Goal: Register for event/course

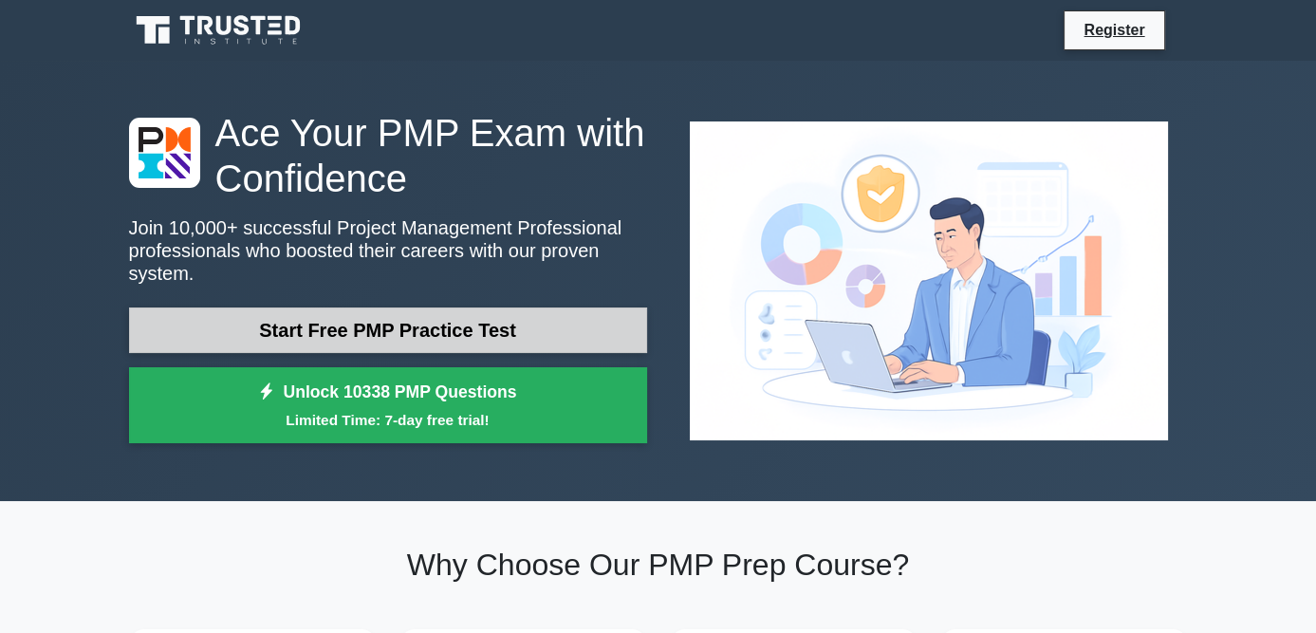
click at [482, 315] on link "Start Free PMP Practice Test" at bounding box center [388, 330] width 518 height 46
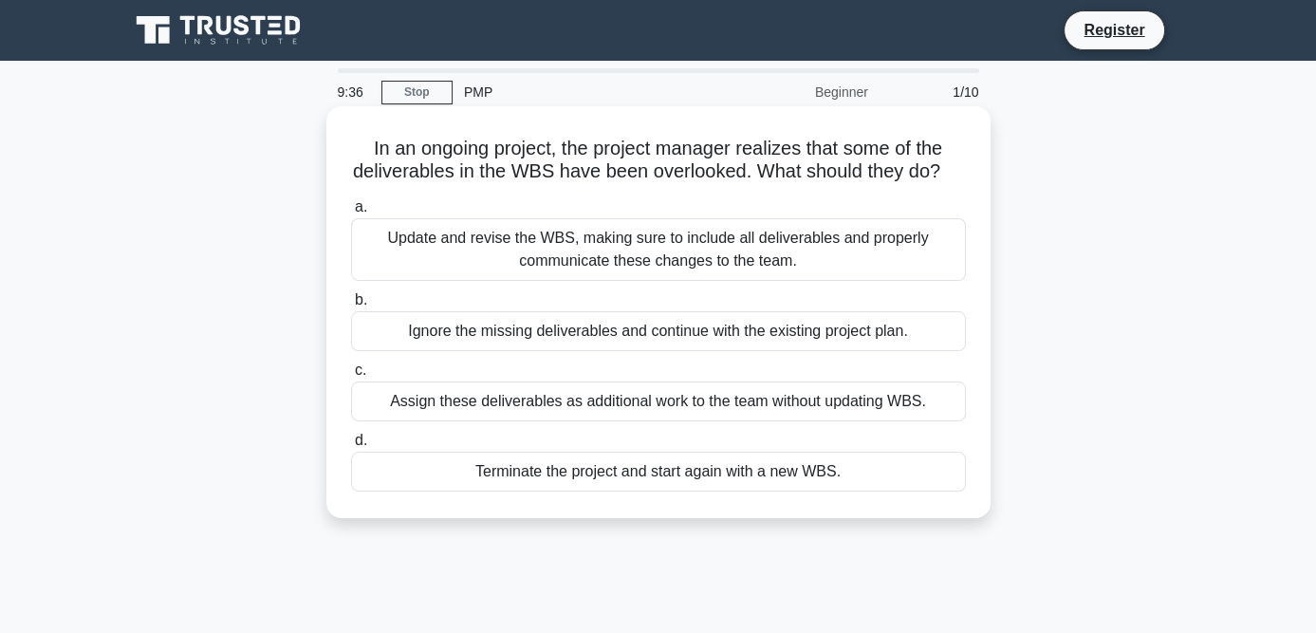
click at [585, 272] on div "Update and revise the WBS, making sure to include all deliverables and properly…" at bounding box center [658, 249] width 615 height 63
click at [351, 213] on input "a. Update and revise the WBS, making sure to include all deliverables and prope…" at bounding box center [351, 207] width 0 height 12
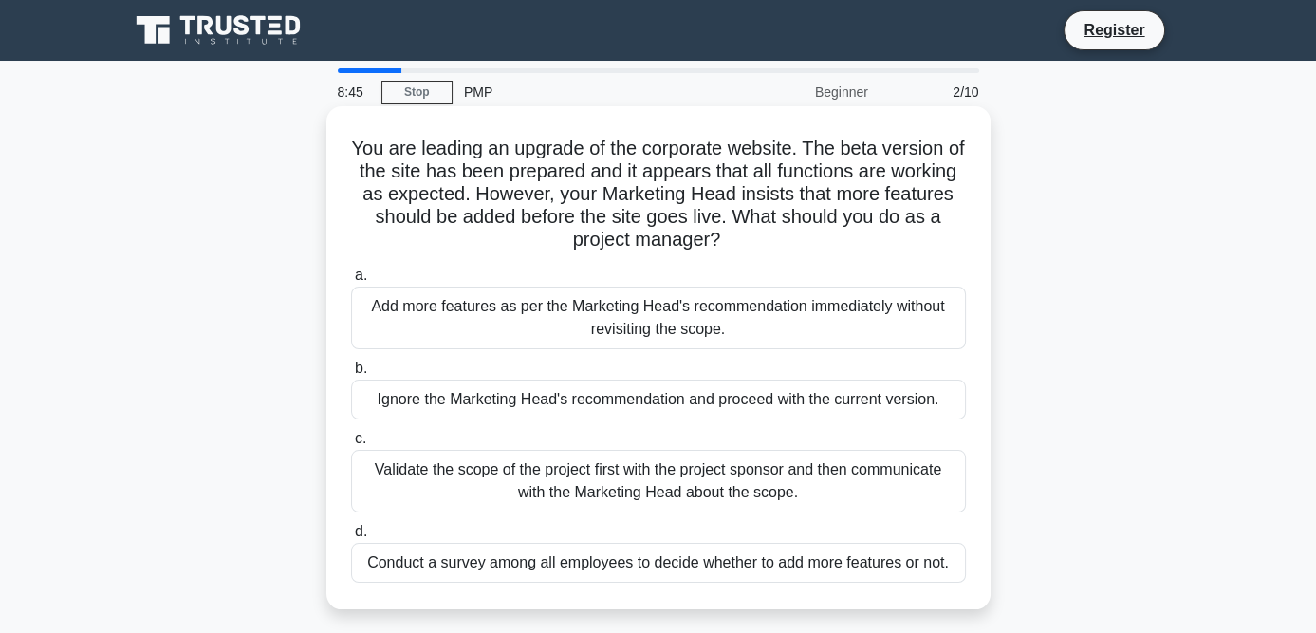
click at [599, 476] on div "Validate the scope of the project first with the project sponsor and then commu…" at bounding box center [658, 481] width 615 height 63
click at [351, 445] on input "c. Validate the scope of the project first with the project sponsor and then co…" at bounding box center [351, 439] width 0 height 12
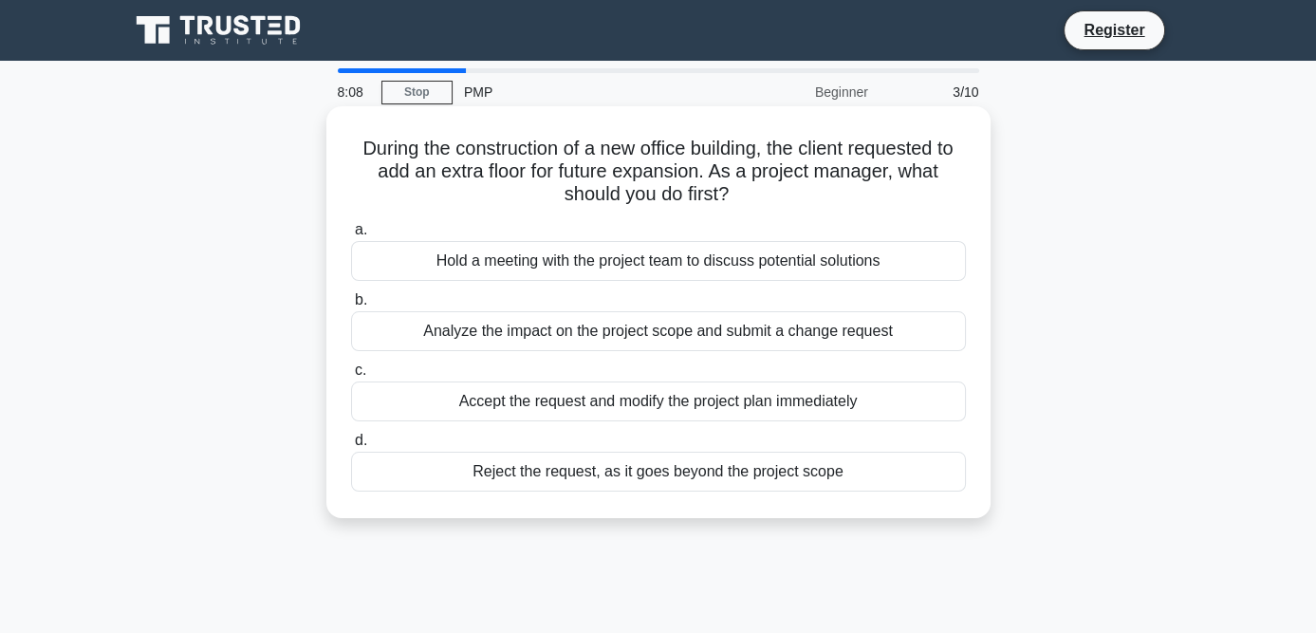
click at [667, 260] on div "Hold a meeting with the project team to discuss potential solutions" at bounding box center [658, 261] width 615 height 40
click at [351, 236] on input "a. Hold a meeting with the project team to discuss potential solutions" at bounding box center [351, 230] width 0 height 12
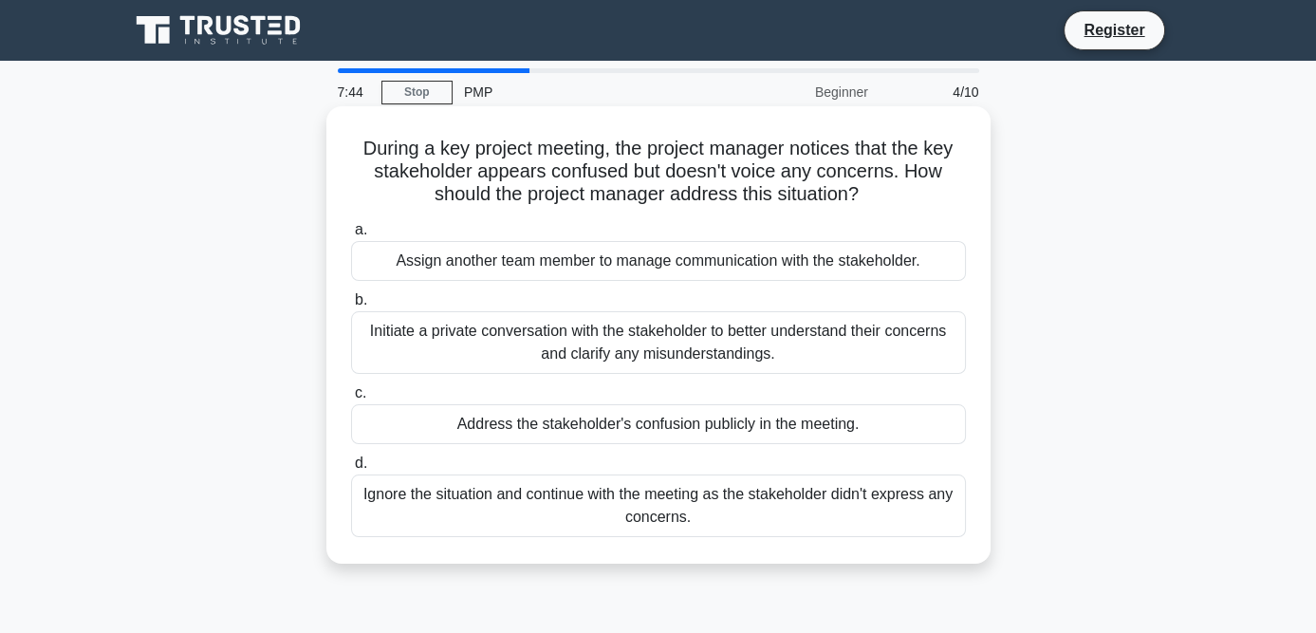
click at [623, 350] on div "Initiate a private conversation with the stakeholder to better understand their…" at bounding box center [658, 342] width 615 height 63
click at [351, 306] on input "b. Initiate a private conversation with the stakeholder to better understand th…" at bounding box center [351, 300] width 0 height 12
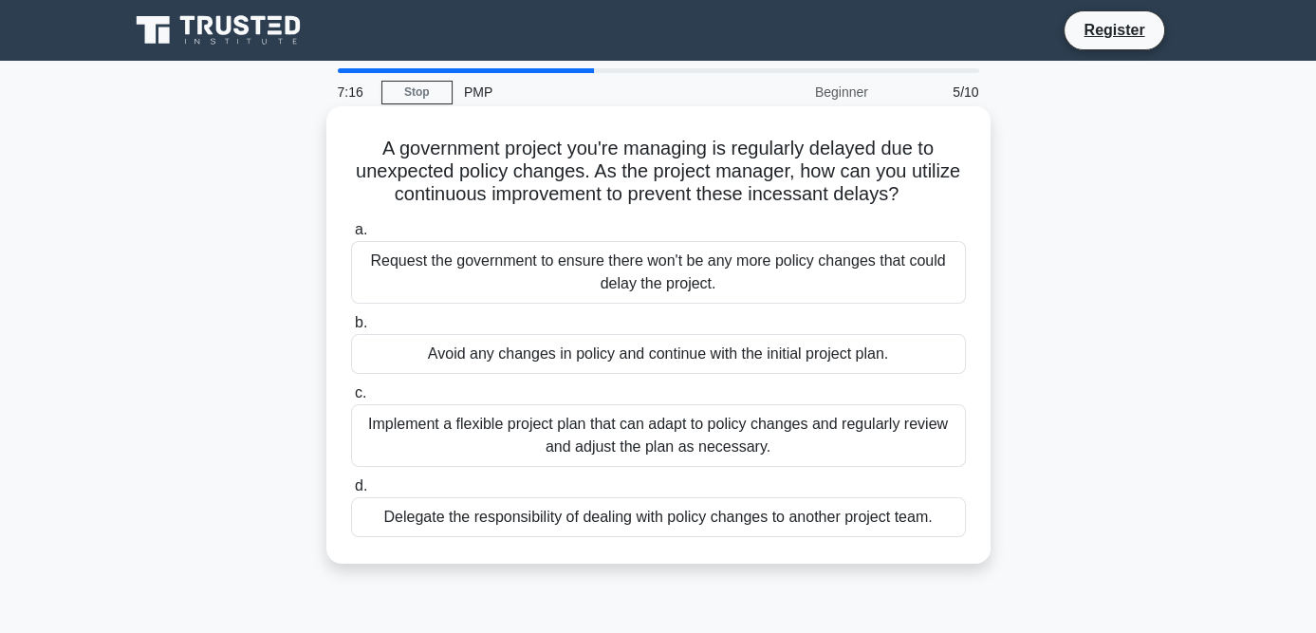
click at [618, 433] on div "Implement a flexible project plan that can adapt to policy changes and regularl…" at bounding box center [658, 435] width 615 height 63
click at [351, 399] on input "c. Implement a flexible project plan that can adapt to policy changes and regul…" at bounding box center [351, 393] width 0 height 12
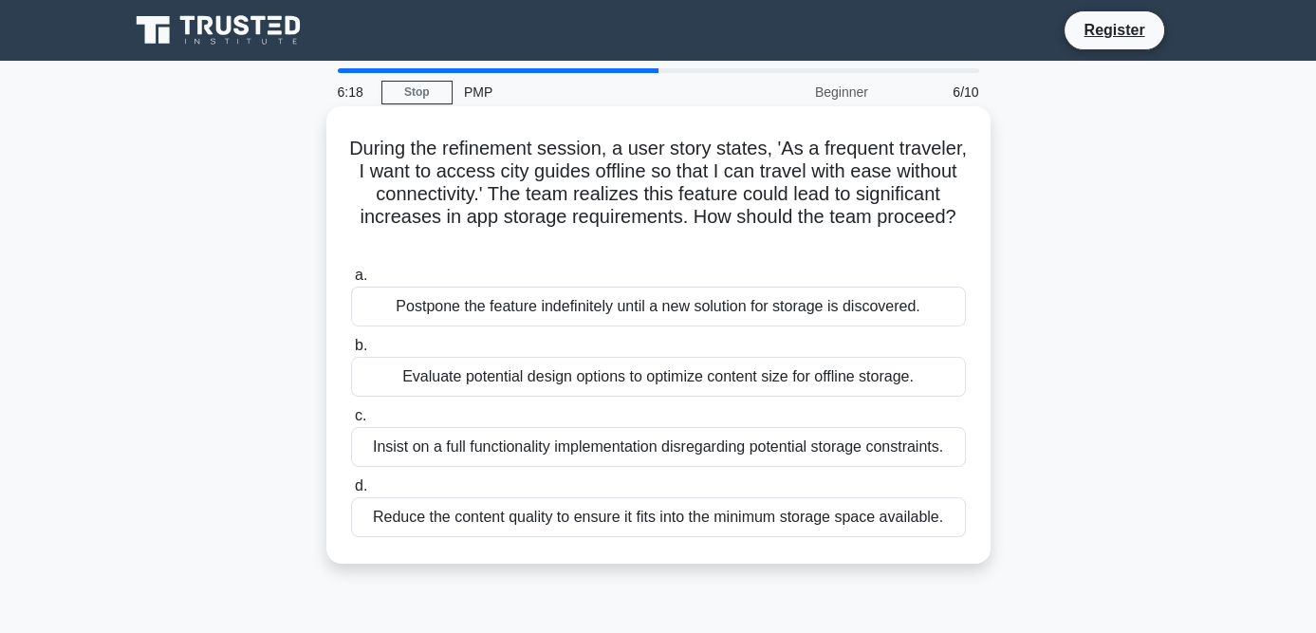
click at [613, 378] on div "Evaluate potential design options to optimize content size for offline storage." at bounding box center [658, 377] width 615 height 40
click at [351, 352] on input "b. Evaluate potential design options to optimize content size for offline stora…" at bounding box center [351, 346] width 0 height 12
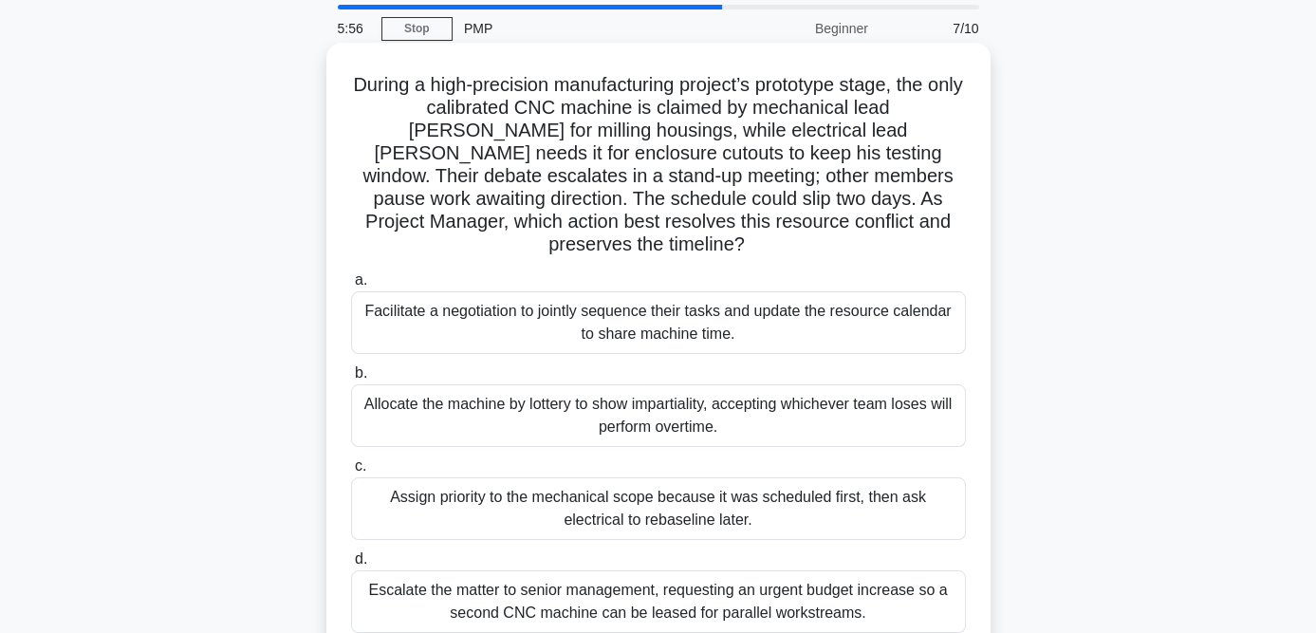
scroll to position [95, 0]
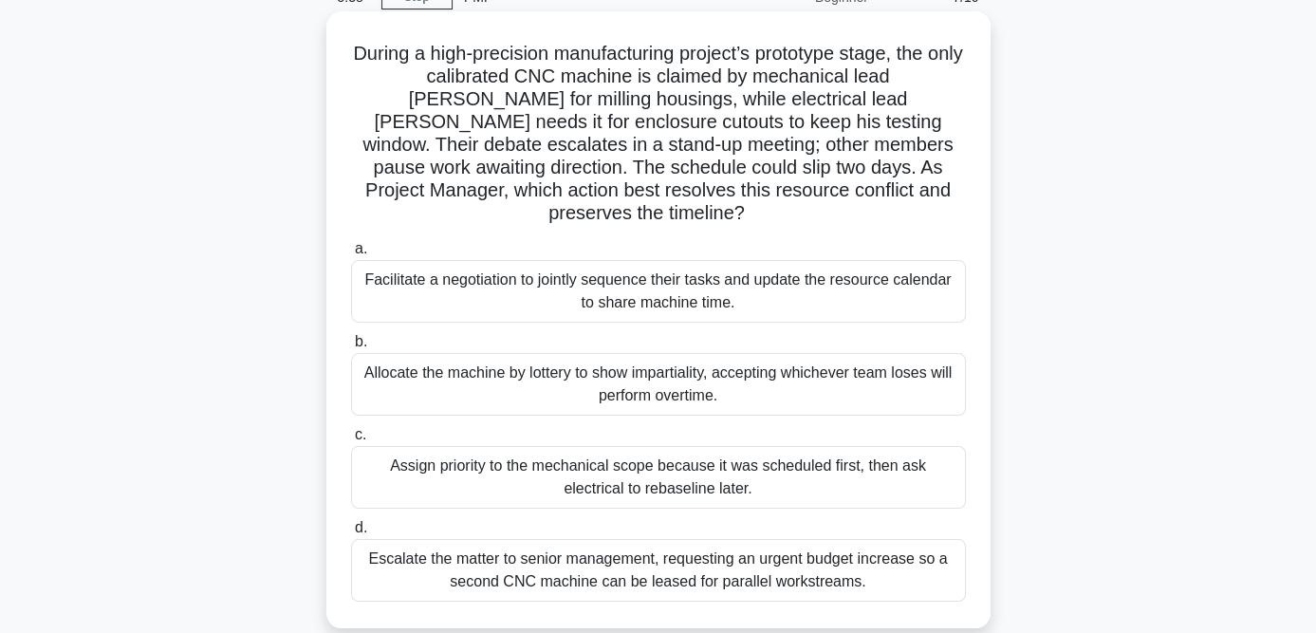
click at [656, 270] on div "Facilitate a negotiation to jointly sequence their tasks and update the resourc…" at bounding box center [658, 291] width 615 height 63
click at [351, 255] on input "a. Facilitate a negotiation to jointly sequence their tasks and update the reso…" at bounding box center [351, 249] width 0 height 12
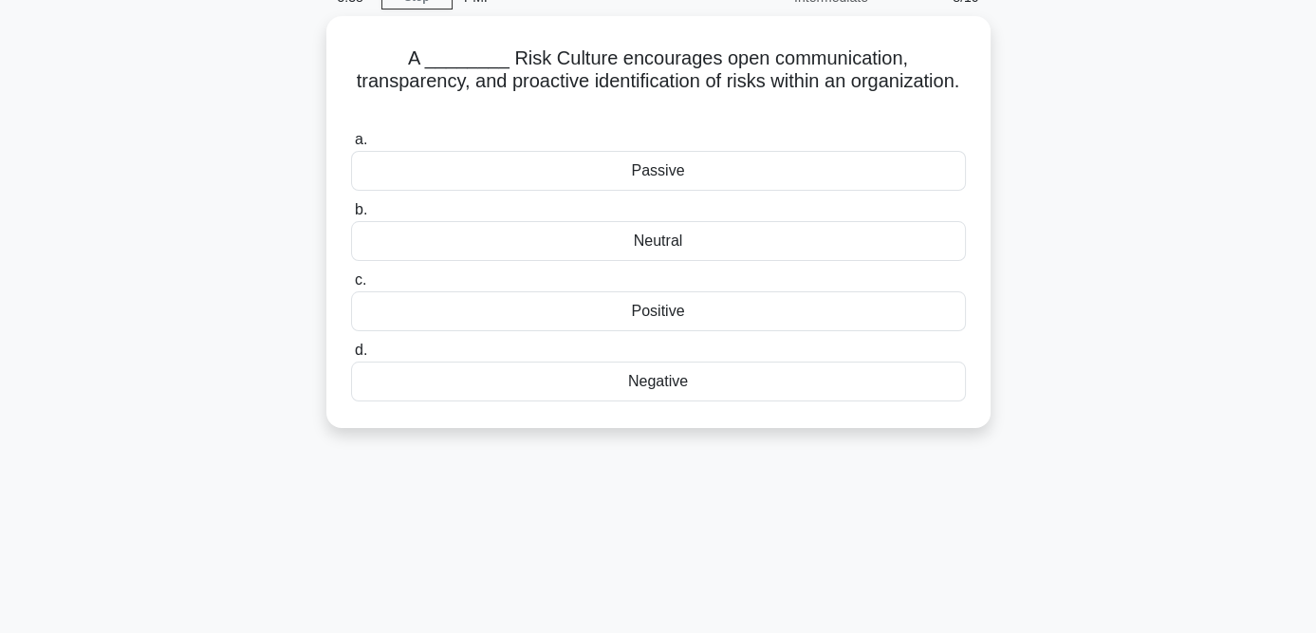
scroll to position [0, 0]
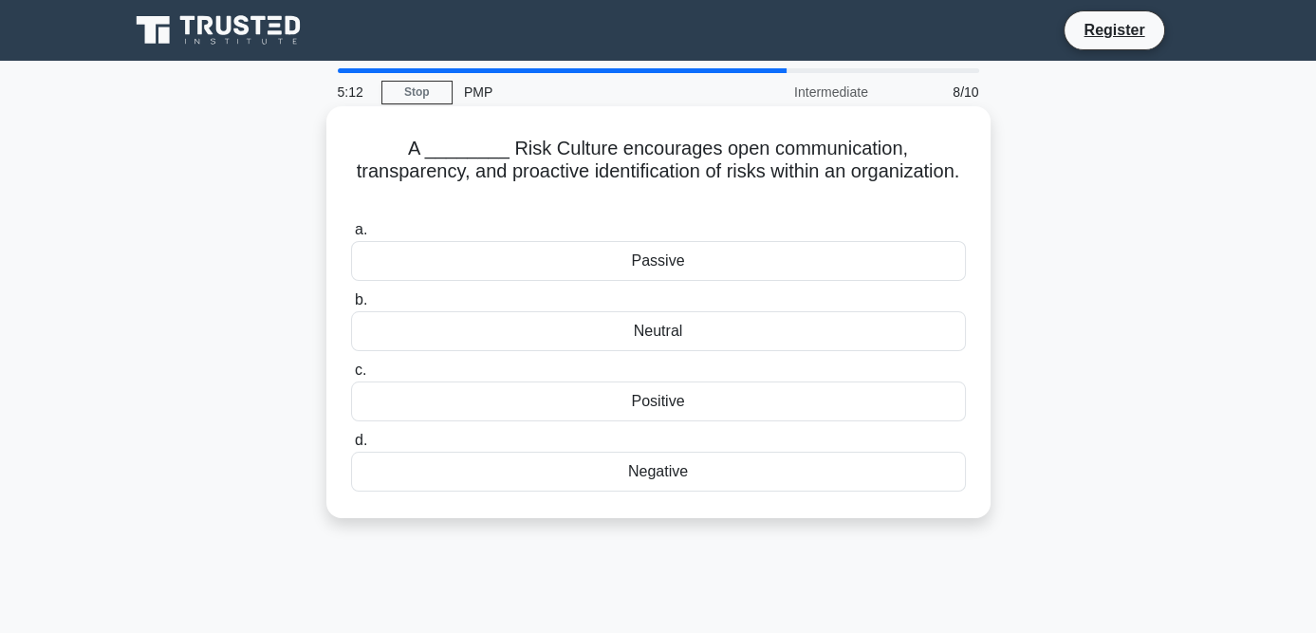
click at [665, 381] on div "Positive" at bounding box center [658, 401] width 615 height 40
click at [351, 377] on input "c. Positive" at bounding box center [351, 370] width 0 height 12
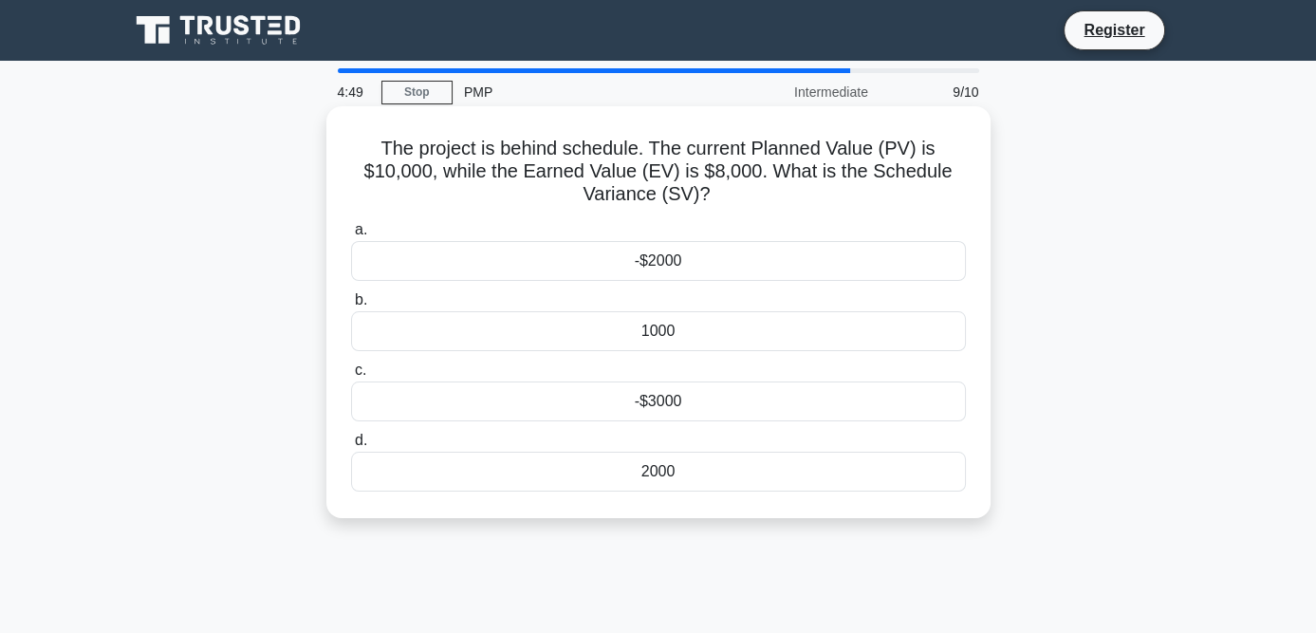
click at [673, 259] on div "-$2000" at bounding box center [658, 261] width 615 height 40
click at [351, 236] on input "a. -$2000" at bounding box center [351, 230] width 0 height 12
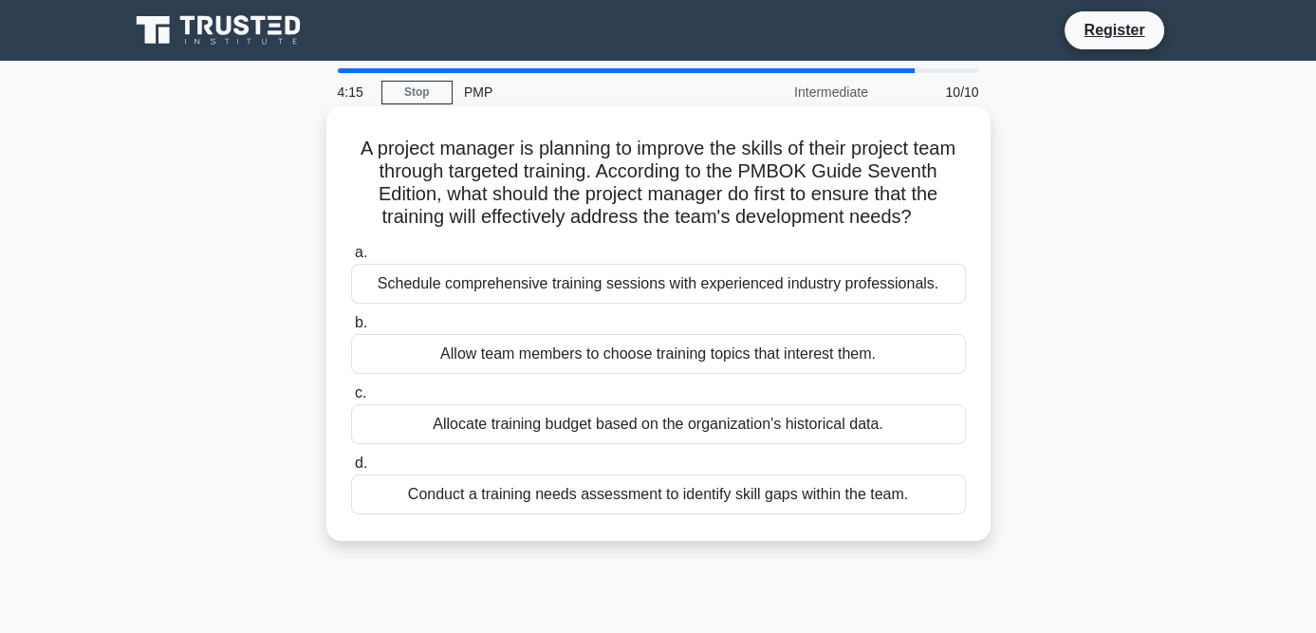
click at [599, 514] on div "Conduct a training needs assessment to identify skill gaps within the team." at bounding box center [658, 494] width 615 height 40
click at [351, 470] on input "d. Conduct a training needs assessment to identify skill gaps within the team." at bounding box center [351, 463] width 0 height 12
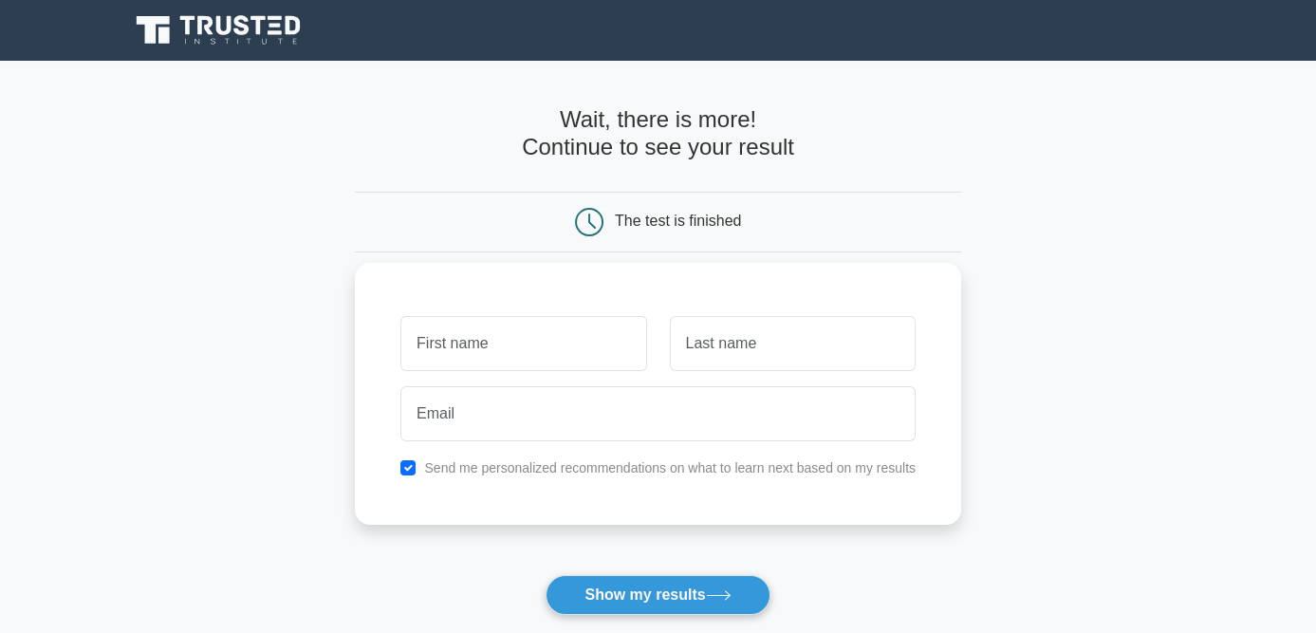
click at [611, 351] on input "text" at bounding box center [523, 343] width 246 height 55
click at [419, 463] on div "Send me personalized recommendations on what to learn next based on my results" at bounding box center [658, 467] width 538 height 23
click at [411, 465] on input "checkbox" at bounding box center [407, 467] width 15 height 15
checkbox input "false"
click at [437, 358] on input "text" at bounding box center [523, 343] width 246 height 55
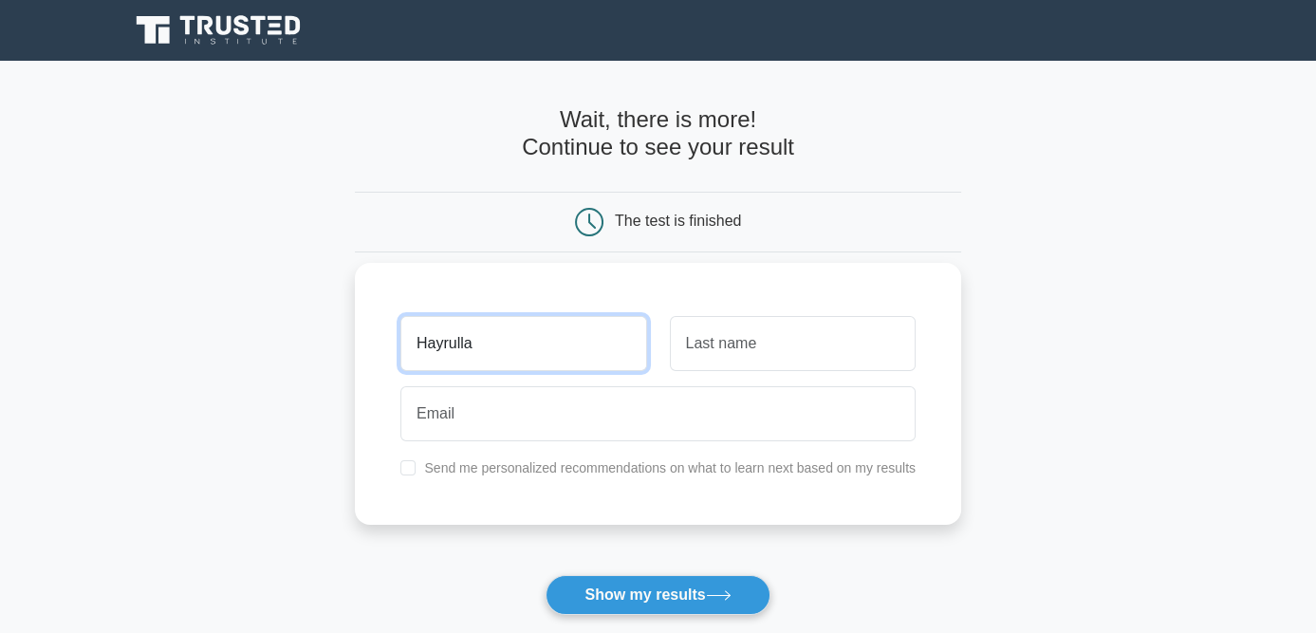
click at [473, 344] on input "Hayrulla" at bounding box center [523, 343] width 246 height 55
click at [482, 345] on input "Hayrulla" at bounding box center [523, 343] width 246 height 55
click at [489, 341] on input "Hayrulla" at bounding box center [523, 343] width 246 height 55
click at [500, 354] on input "Hayrulla" at bounding box center [523, 343] width 246 height 55
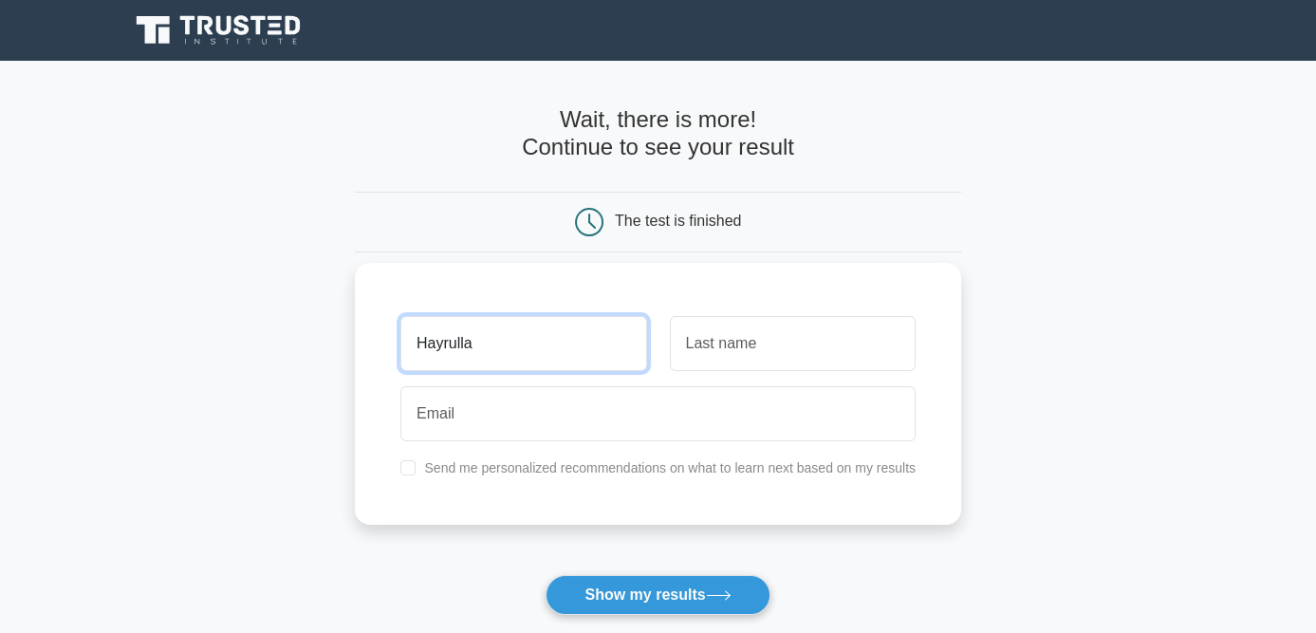
click at [471, 346] on input "Hayrulla" at bounding box center [523, 343] width 246 height 55
type input "Hayrullah"
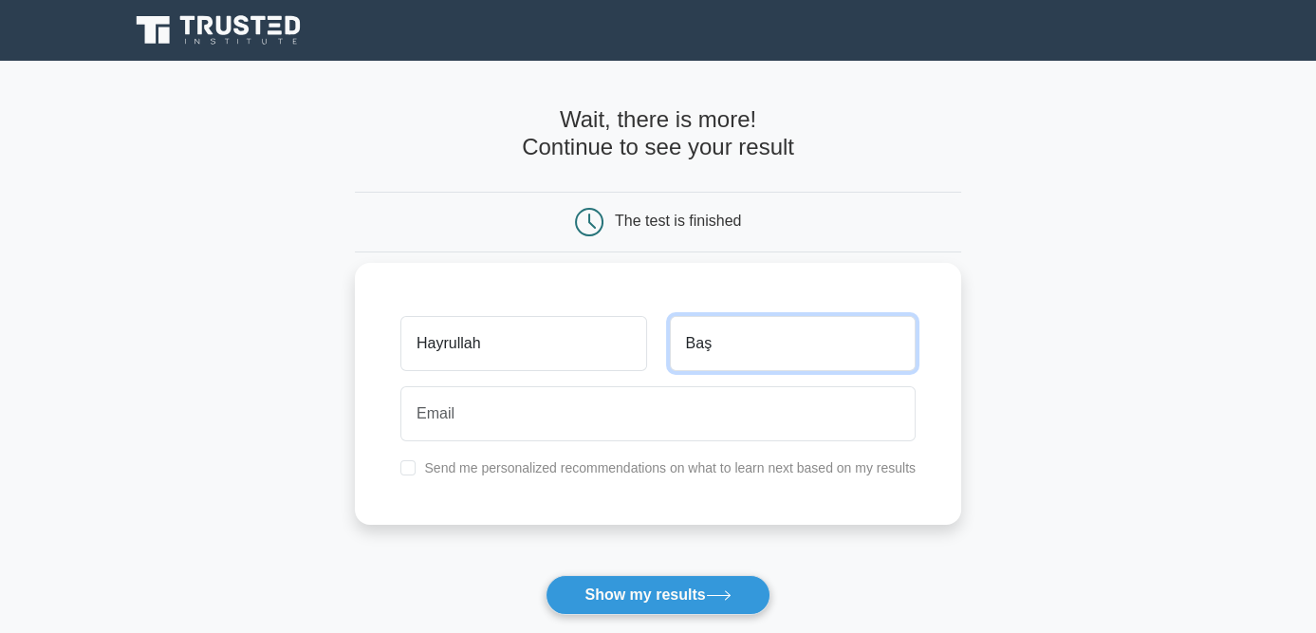
type input "Baş"
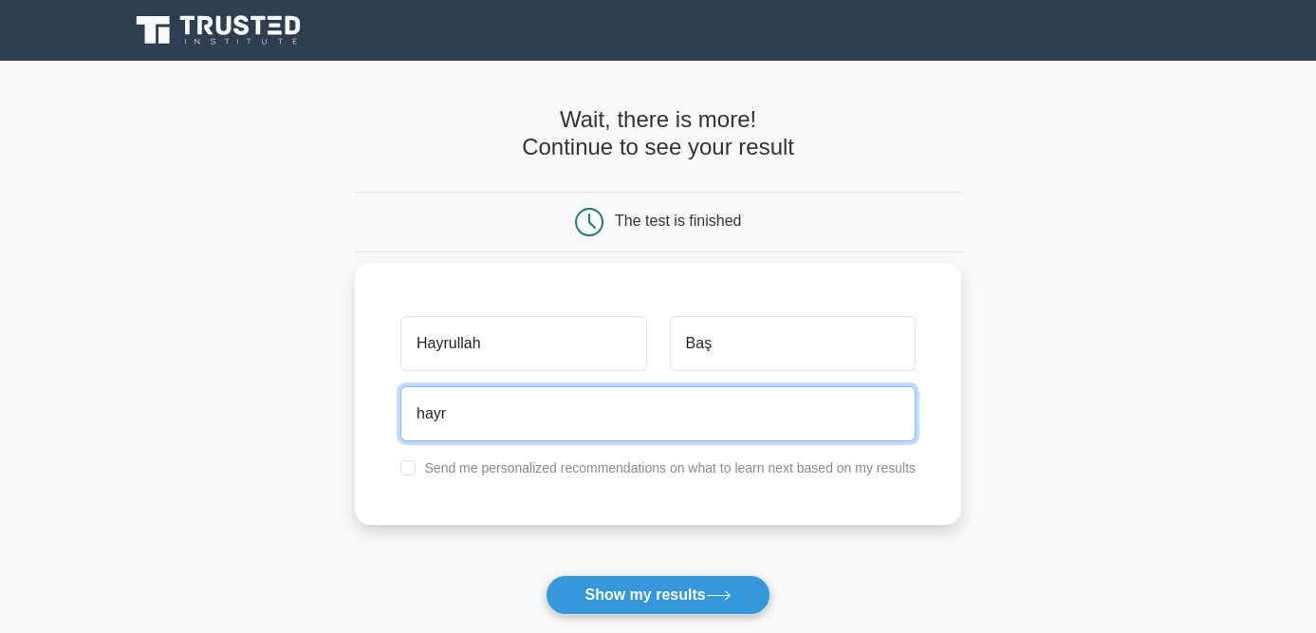
type input "hayrullahbas1985@gmail.com"
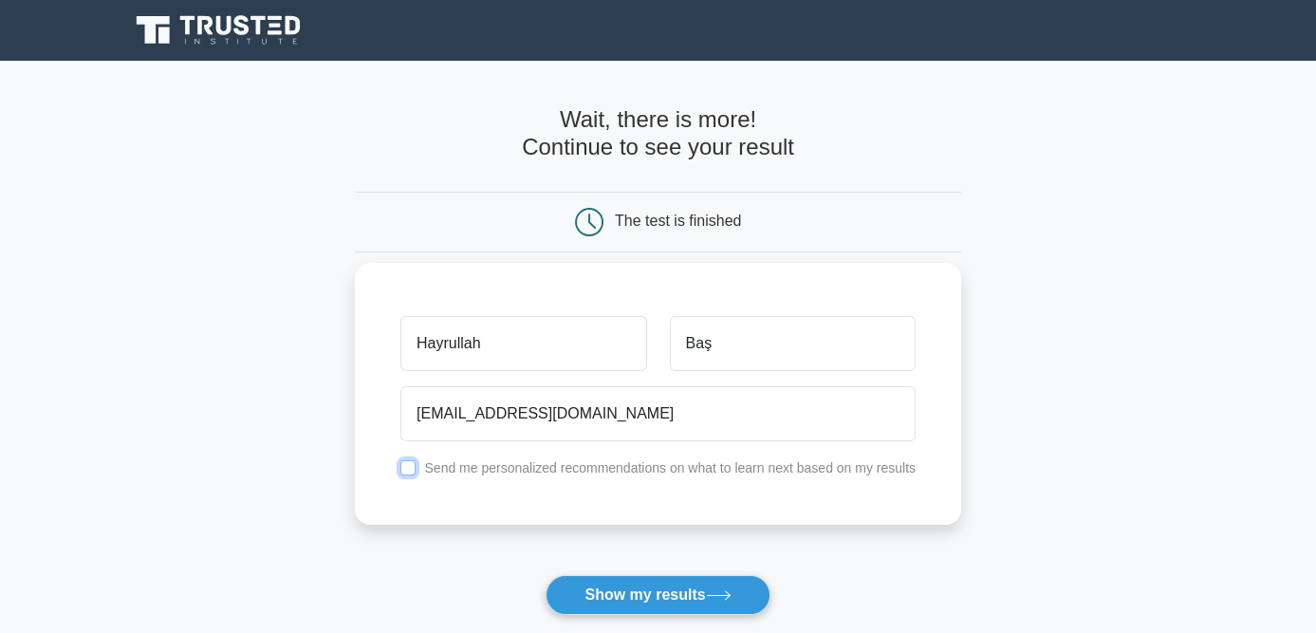
click at [408, 469] on input "checkbox" at bounding box center [407, 467] width 15 height 15
checkbox input "true"
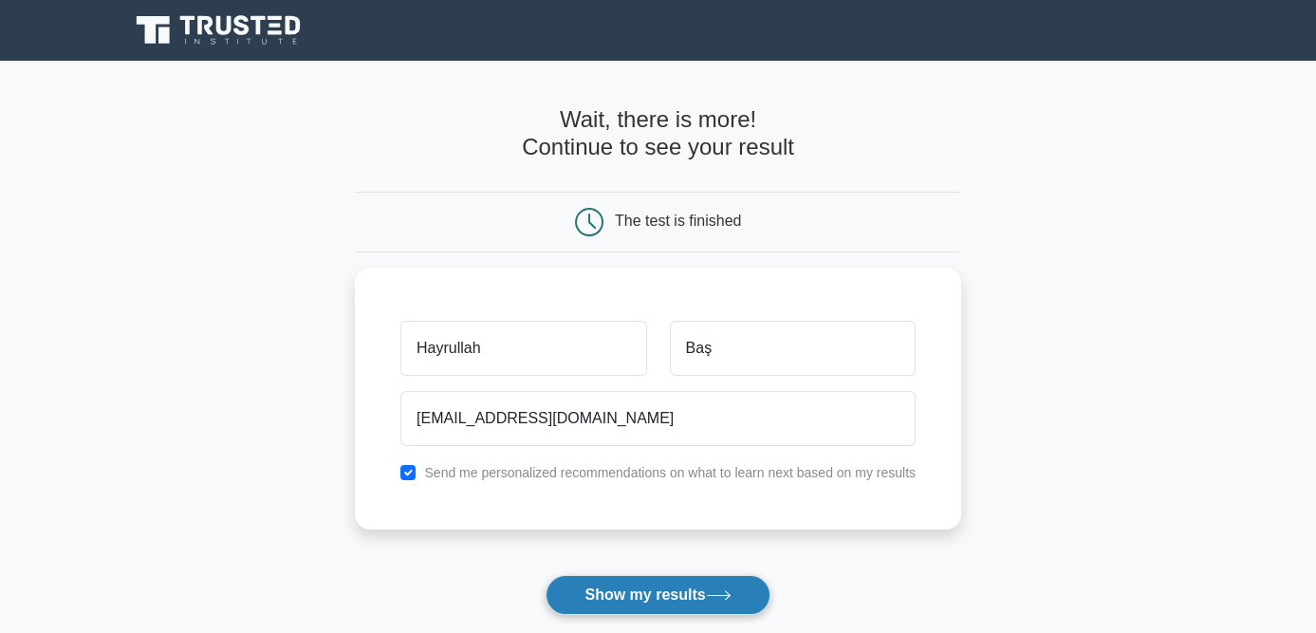
click at [640, 598] on button "Show my results" at bounding box center [657, 595] width 224 height 40
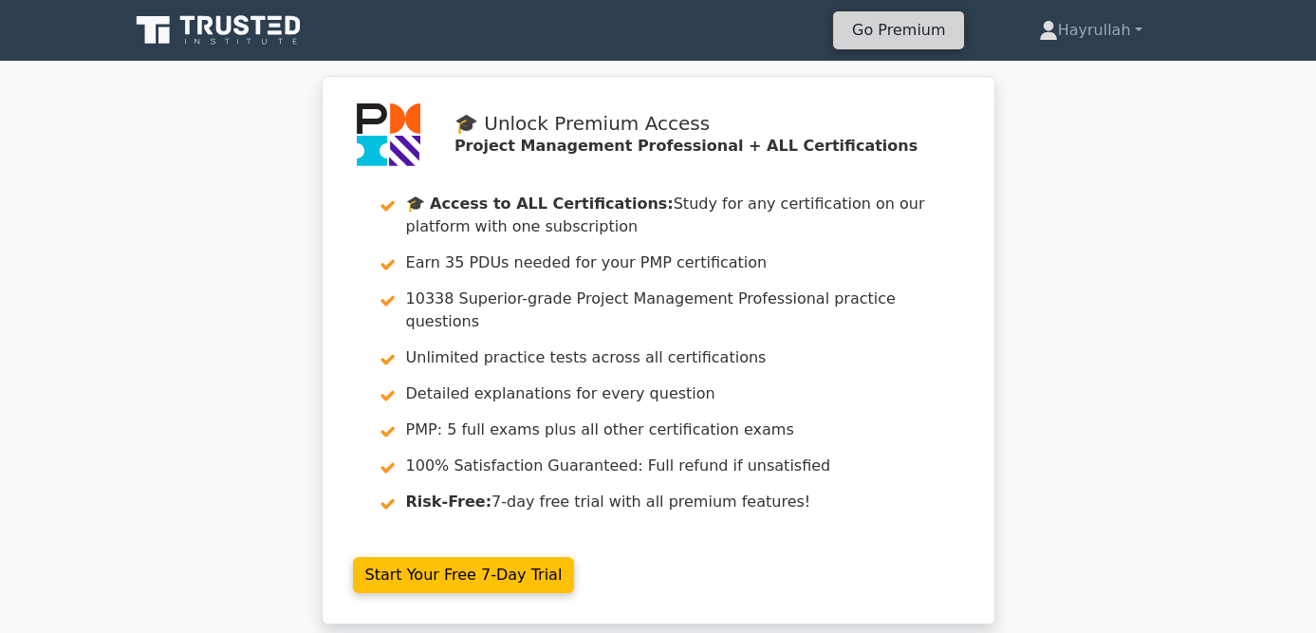
click at [956, 35] on link "Go Premium" at bounding box center [898, 30] width 116 height 26
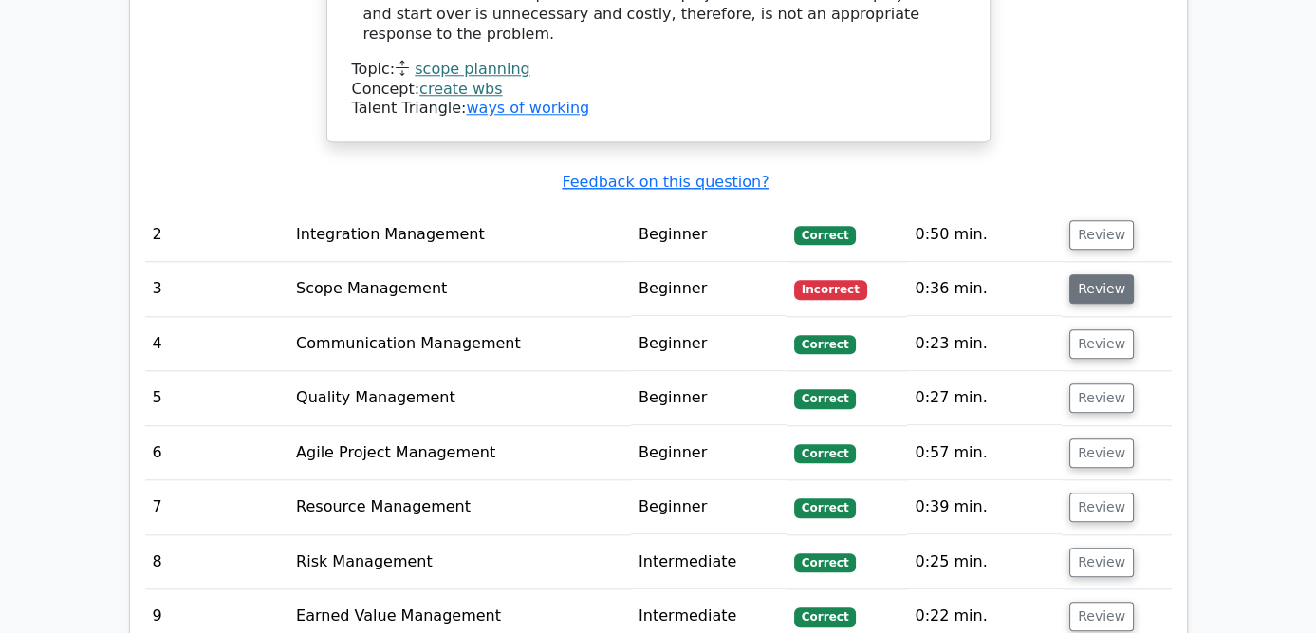
scroll to position [2561, 0]
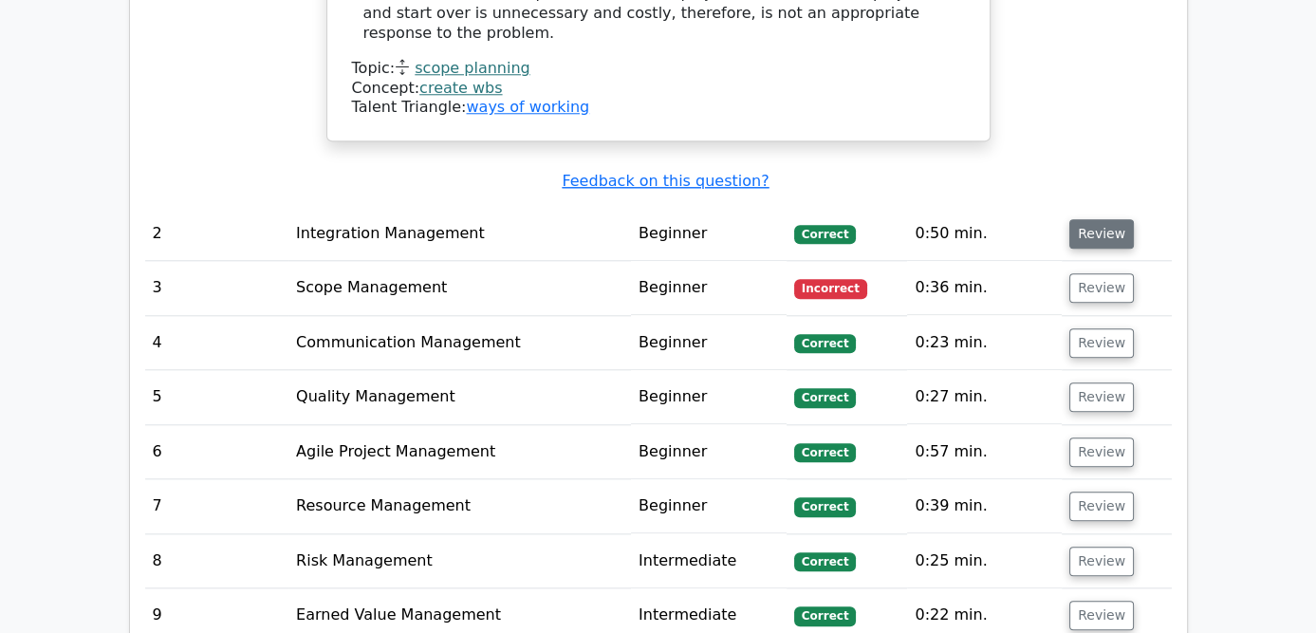
click at [1134, 219] on button "Review" at bounding box center [1101, 233] width 65 height 29
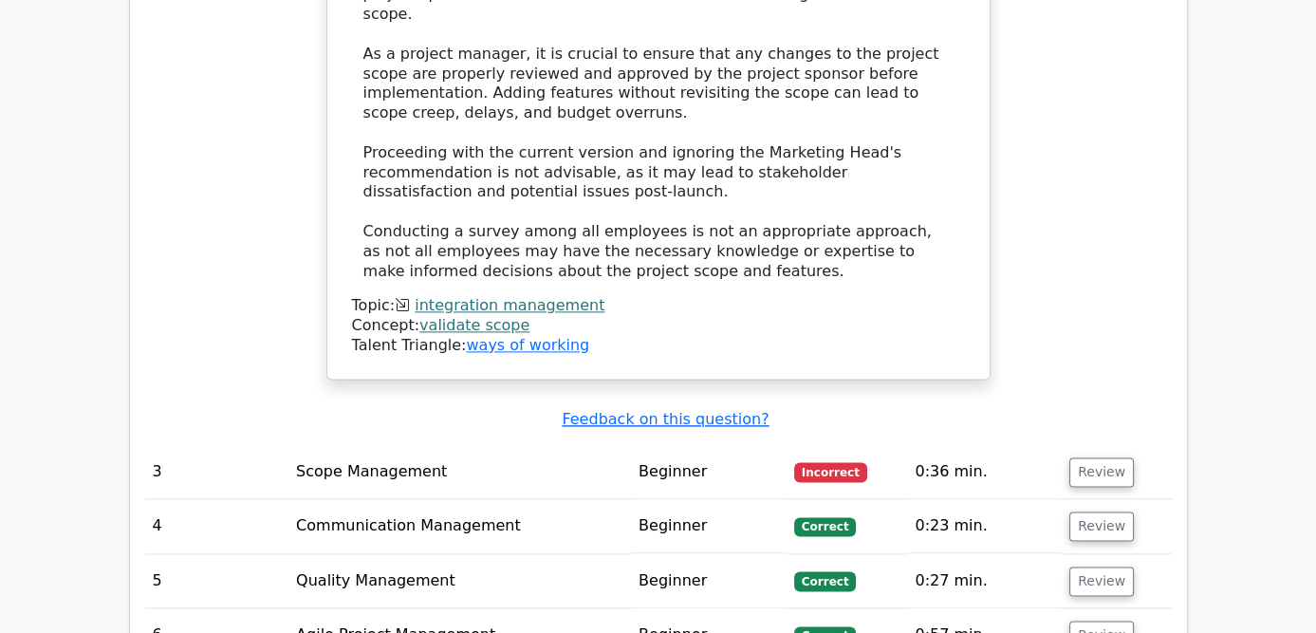
scroll to position [3510, 0]
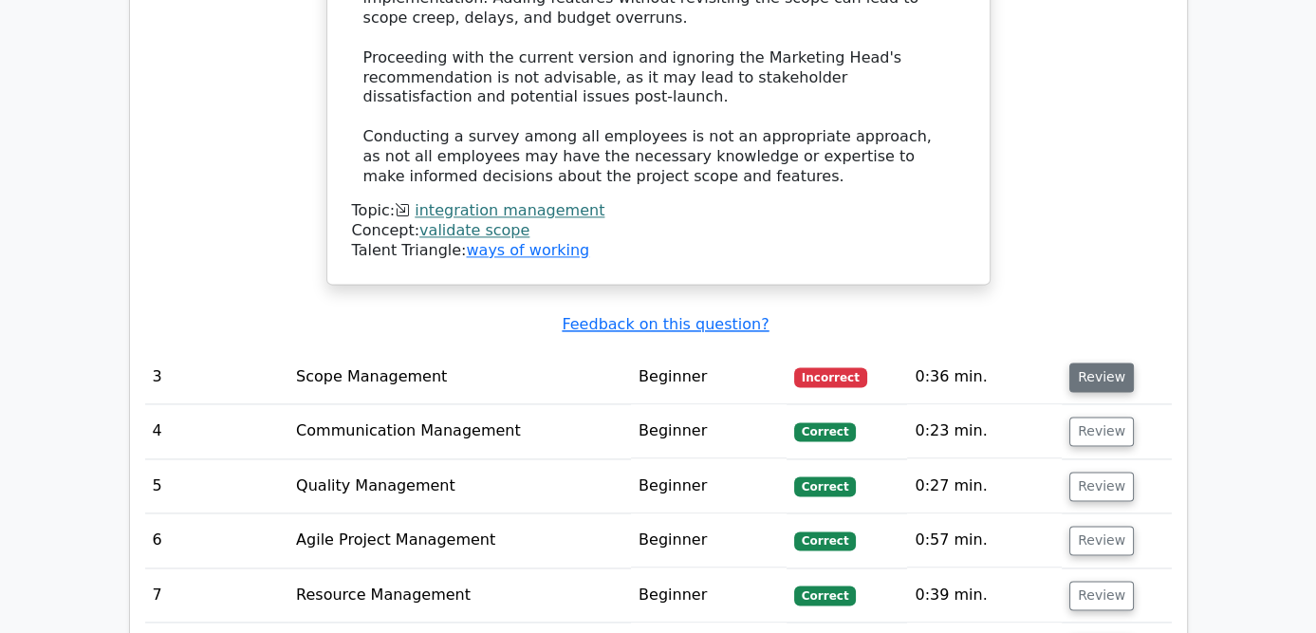
click at [1134, 362] on button "Review" at bounding box center [1101, 376] width 65 height 29
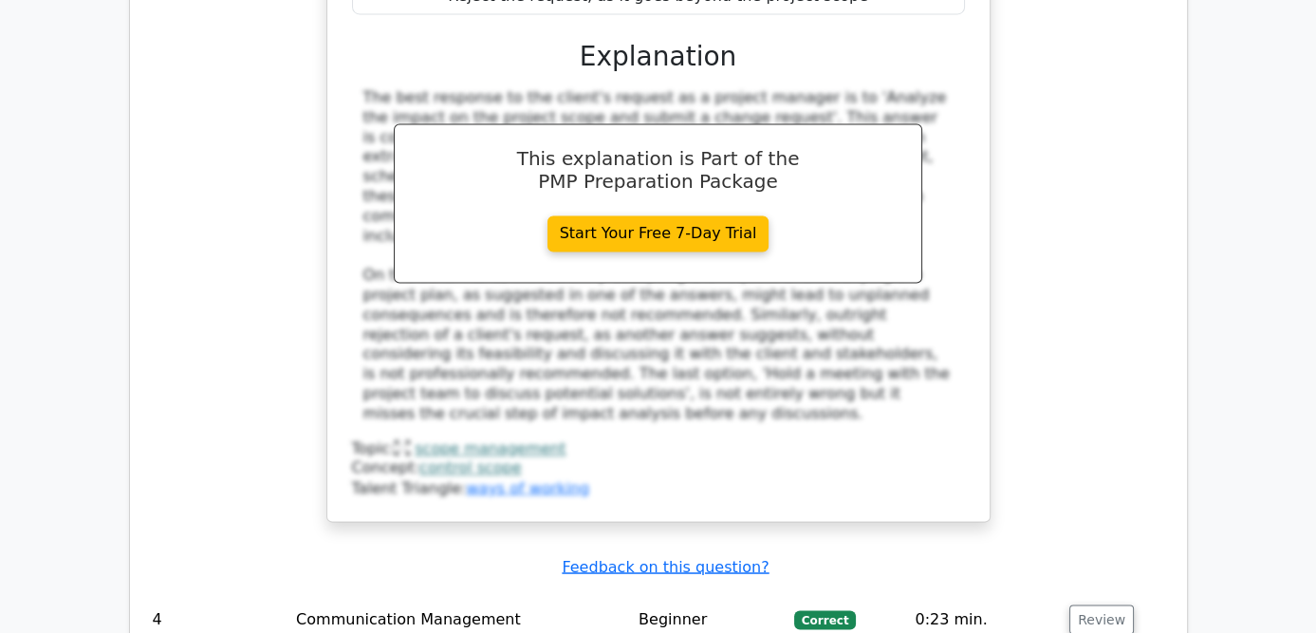
scroll to position [4459, 0]
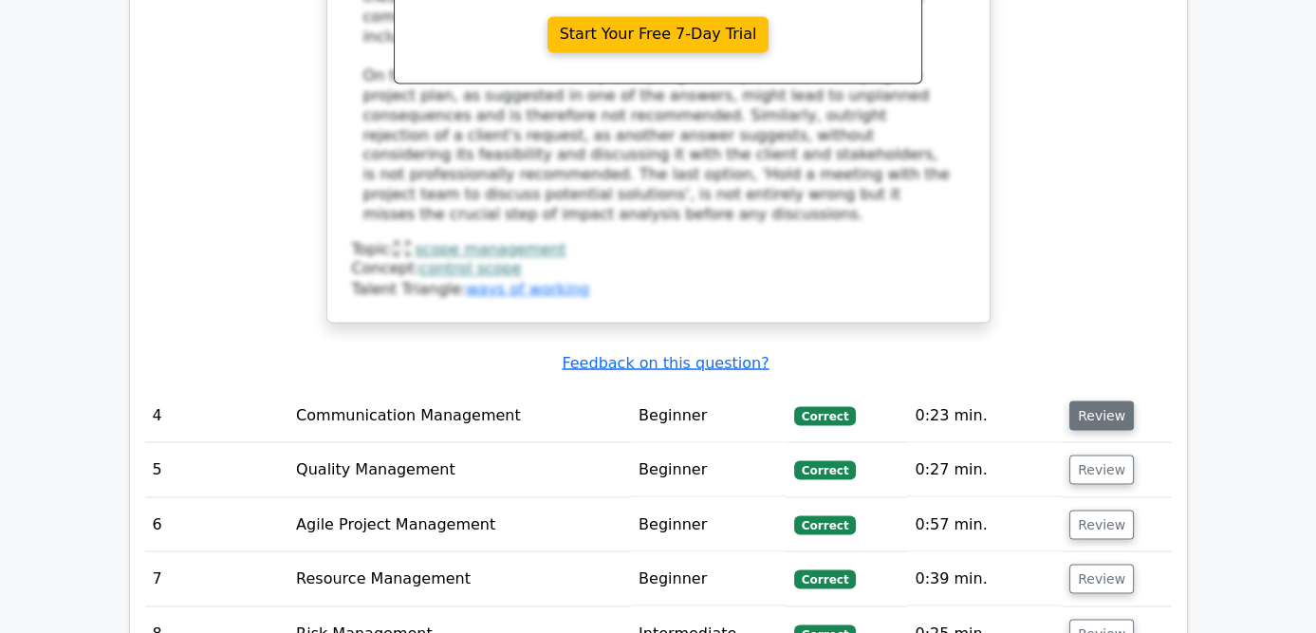
click at [1134, 400] on button "Review" at bounding box center [1101, 414] width 65 height 29
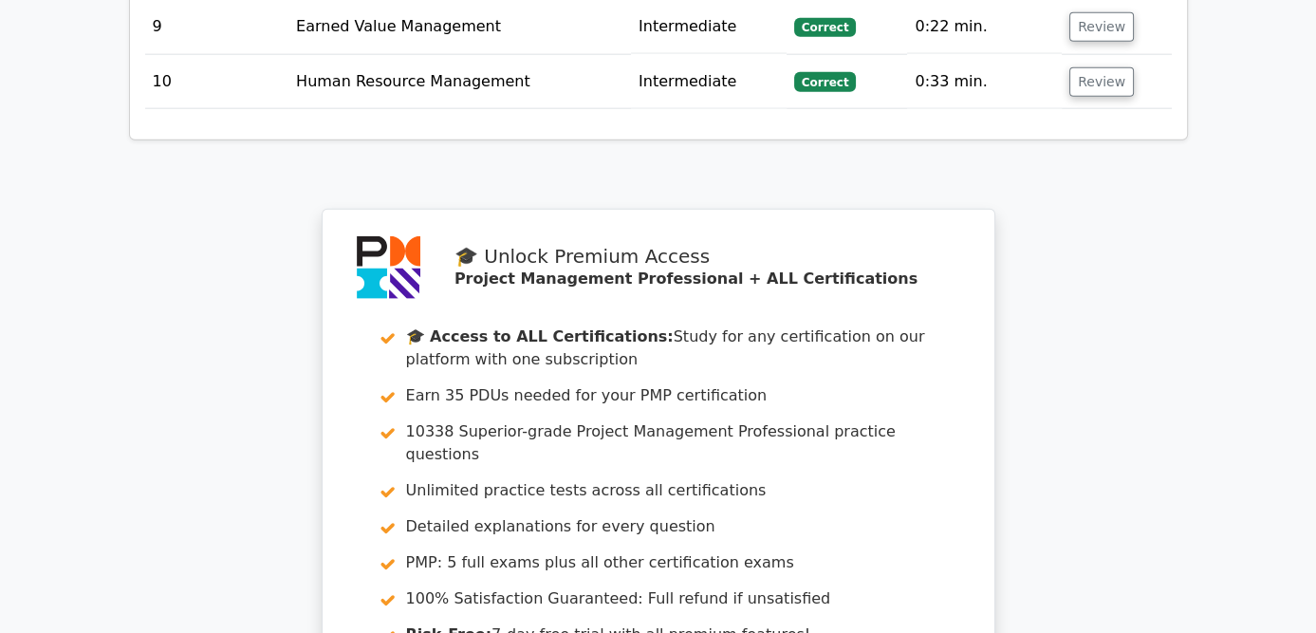
scroll to position [6166, 0]
